Goal: Transaction & Acquisition: Subscribe to service/newsletter

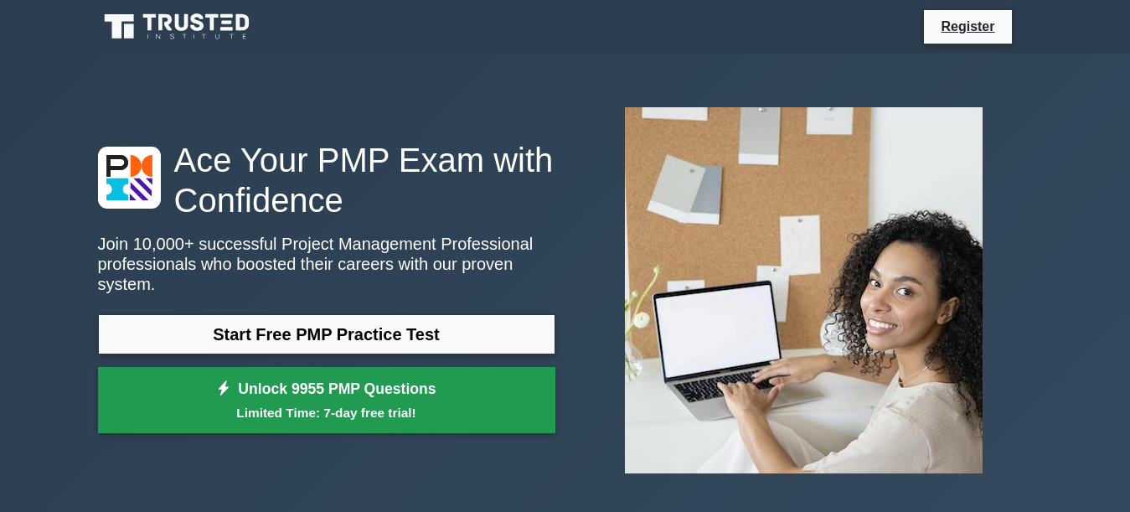
click at [335, 403] on small "Limited Time: 7-day free trial!" at bounding box center [326, 412] width 415 height 19
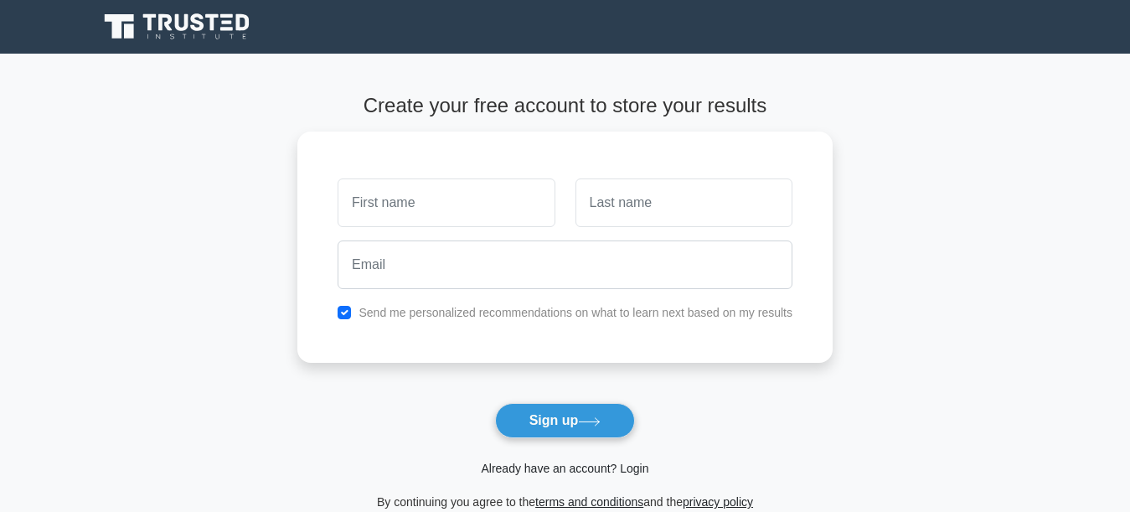
click at [617, 468] on link "Already have an account? Login" at bounding box center [565, 468] width 168 height 13
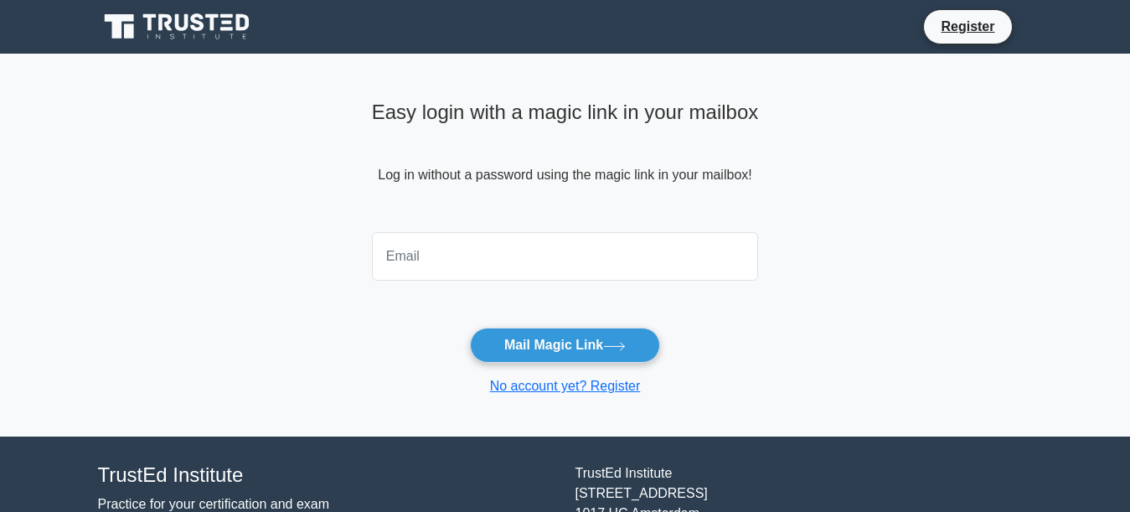
click at [521, 256] on input "email" at bounding box center [565, 256] width 387 height 49
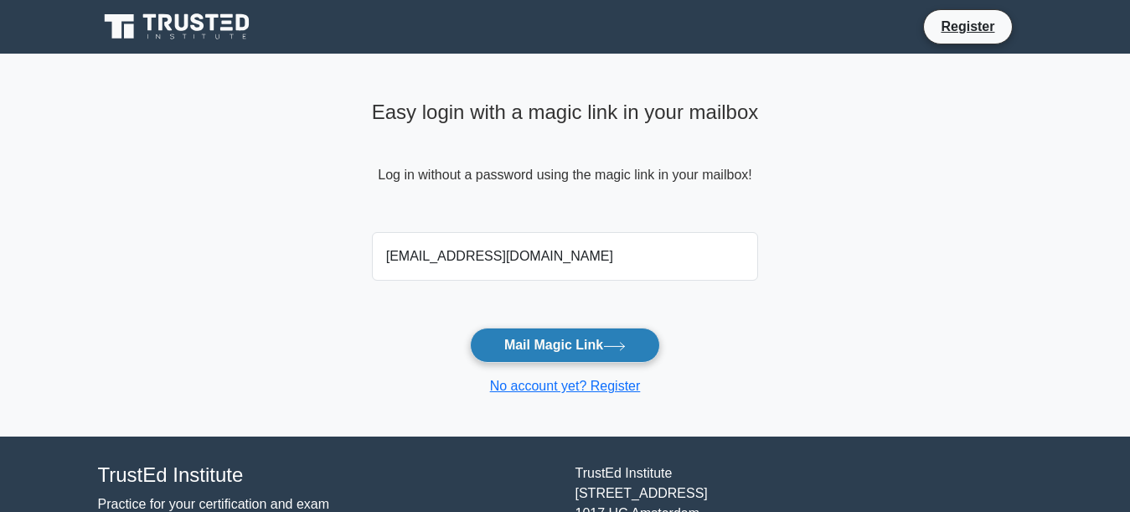
type input "[EMAIL_ADDRESS][DOMAIN_NAME]"
click at [575, 345] on button "Mail Magic Link" at bounding box center [565, 345] width 190 height 35
